Goal: Information Seeking & Learning: Learn about a topic

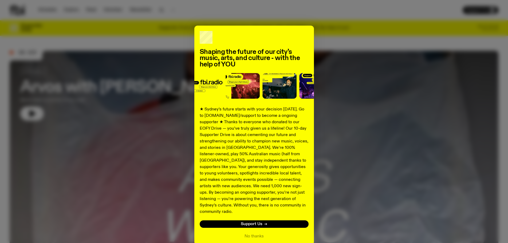
click at [322, 20] on div "Shaping the future of our city’s music, arts, and culture - with the help of YO…" at bounding box center [254, 121] width 508 height 243
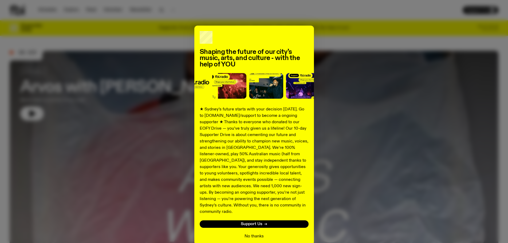
click at [257, 233] on button "No thanks" at bounding box center [254, 236] width 19 height 6
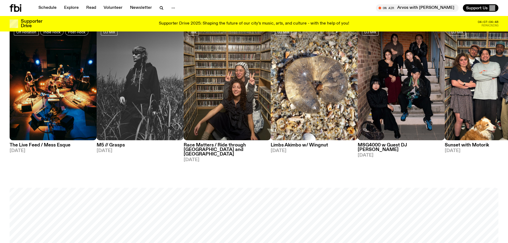
scroll to position [345, 0]
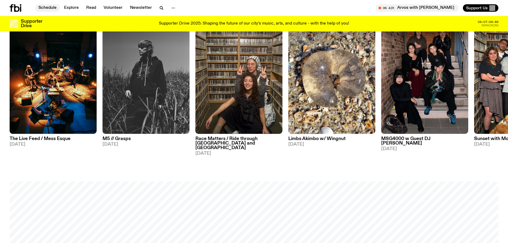
click at [51, 6] on link "Schedule" at bounding box center [47, 7] width 25 height 7
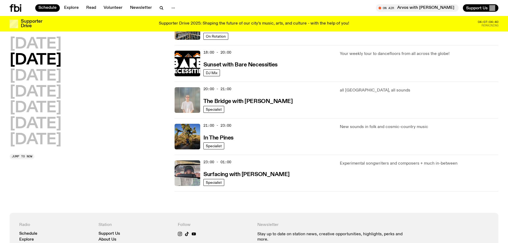
scroll to position [291, 0]
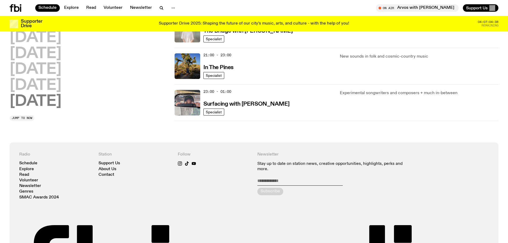
click at [61, 97] on h2 "[DATE]" at bounding box center [36, 101] width 52 height 15
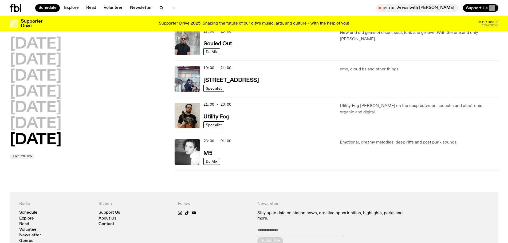
scroll to position [362, 0]
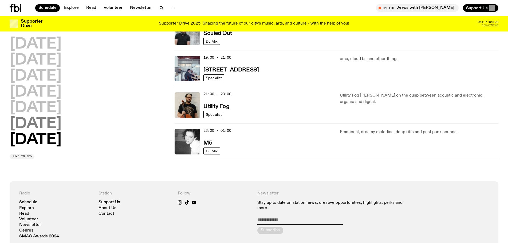
click at [31, 122] on h2 "[DATE]" at bounding box center [36, 124] width 52 height 15
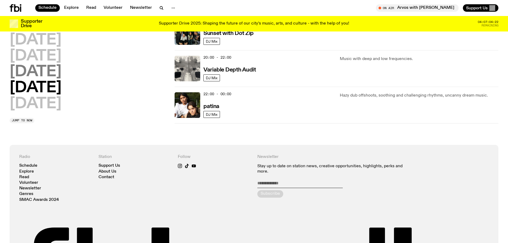
click at [29, 76] on h2 "[DATE]" at bounding box center [36, 72] width 52 height 15
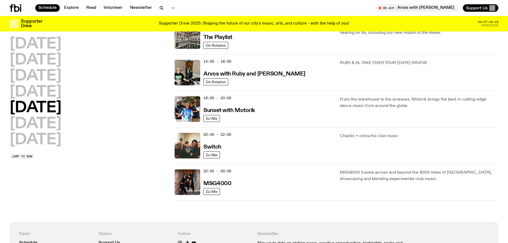
scroll to position [202, 0]
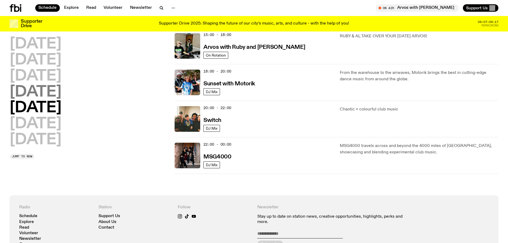
click at [33, 88] on h2 "[DATE]" at bounding box center [36, 92] width 52 height 15
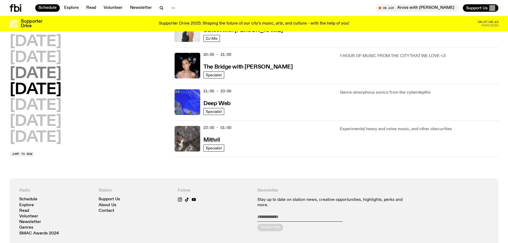
click at [54, 80] on h2 "[DATE]" at bounding box center [36, 73] width 52 height 15
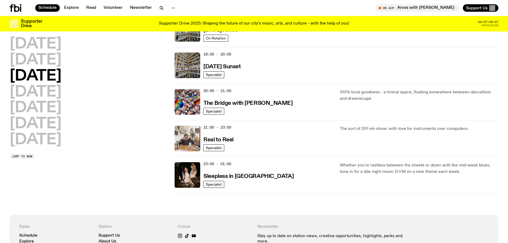
scroll to position [228, 0]
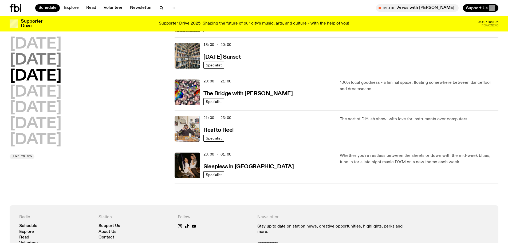
click at [59, 60] on h2 "[DATE]" at bounding box center [36, 60] width 52 height 15
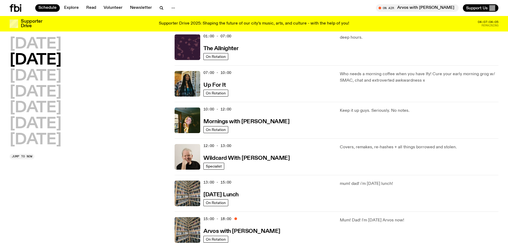
scroll to position [15, 0]
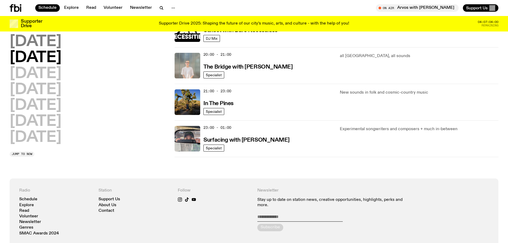
click at [61, 44] on h2 "[DATE]" at bounding box center [36, 41] width 52 height 15
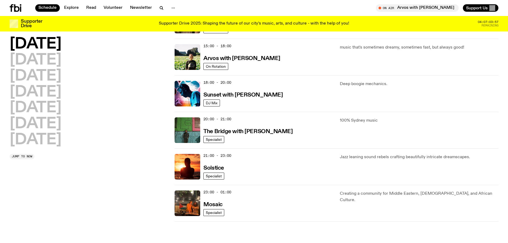
scroll to position [255, 0]
